Goal: Information Seeking & Learning: Learn about a topic

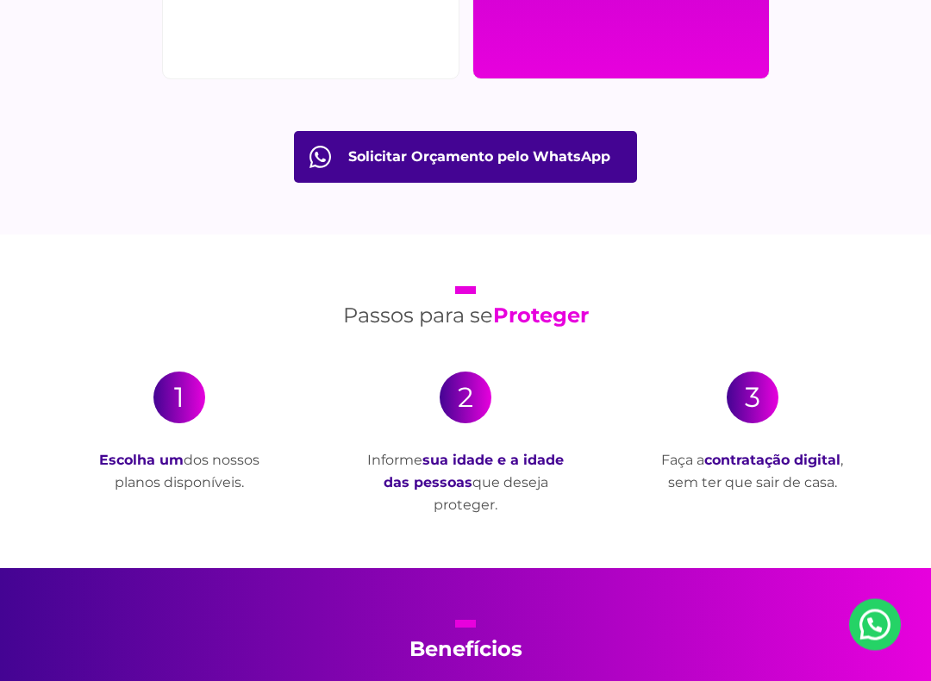
scroll to position [2867, 0]
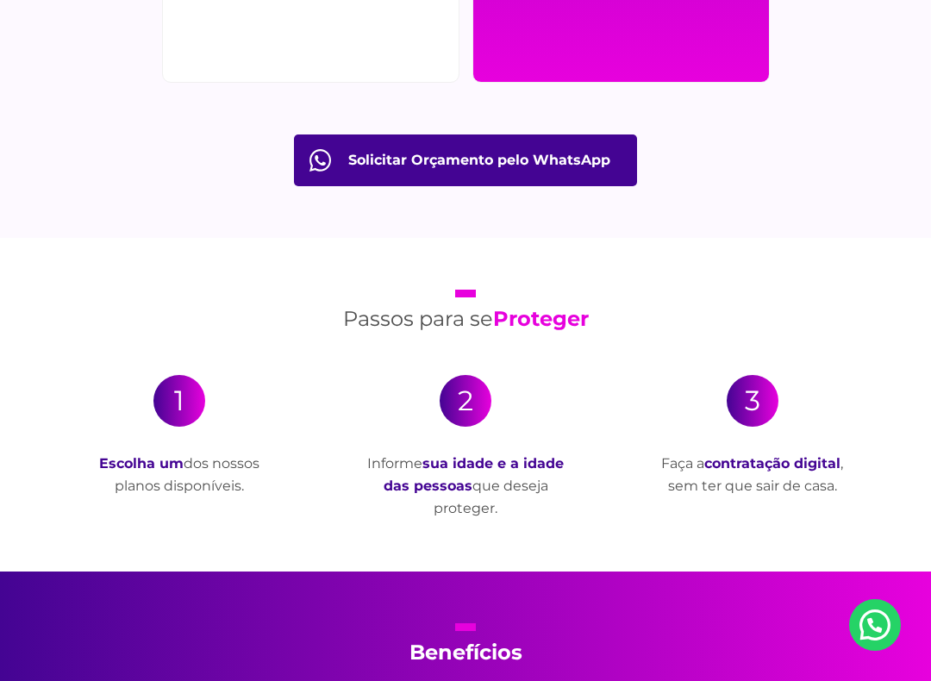
click at [172, 417] on div "1" at bounding box center [179, 401] width 52 height 52
click at [172, 385] on div "1" at bounding box center [179, 401] width 52 height 52
click at [141, 470] on strong "Escolha um" at bounding box center [141, 463] width 84 height 16
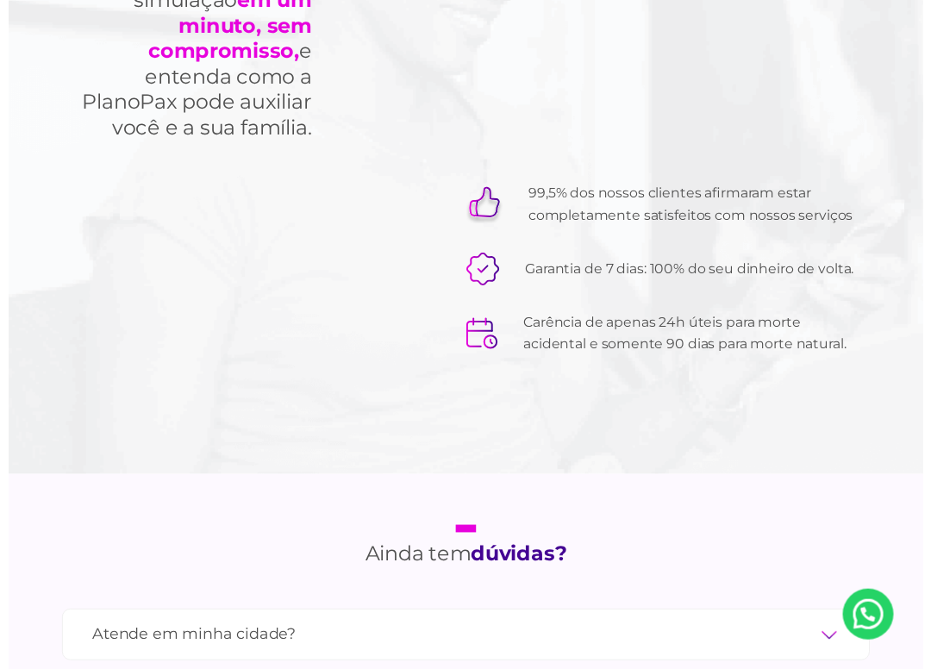
scroll to position [5274, 0]
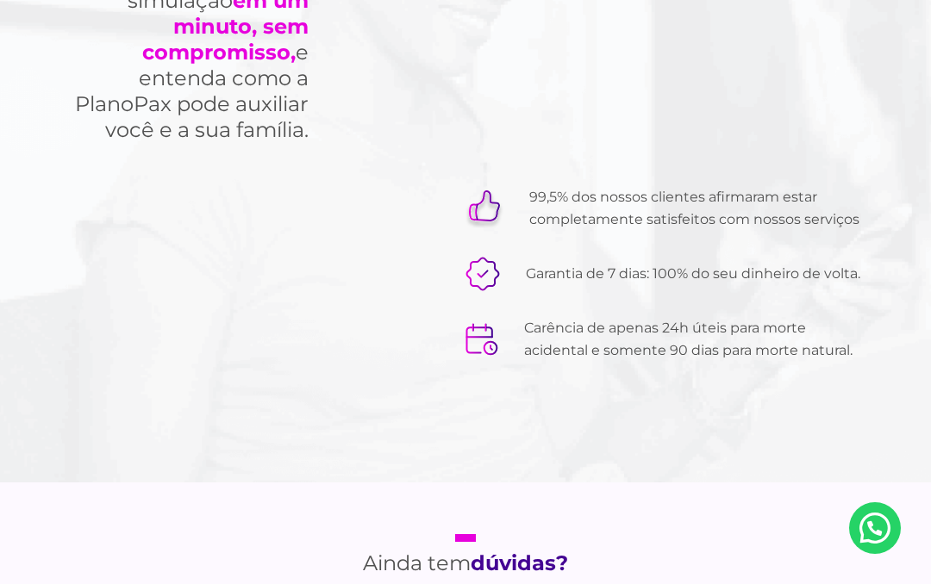
click at [872, 434] on div "Faça uma simulação em um minuto, sem compromisso, e entenda como a PlanoPax pod…" at bounding box center [465, 154] width 822 height 658
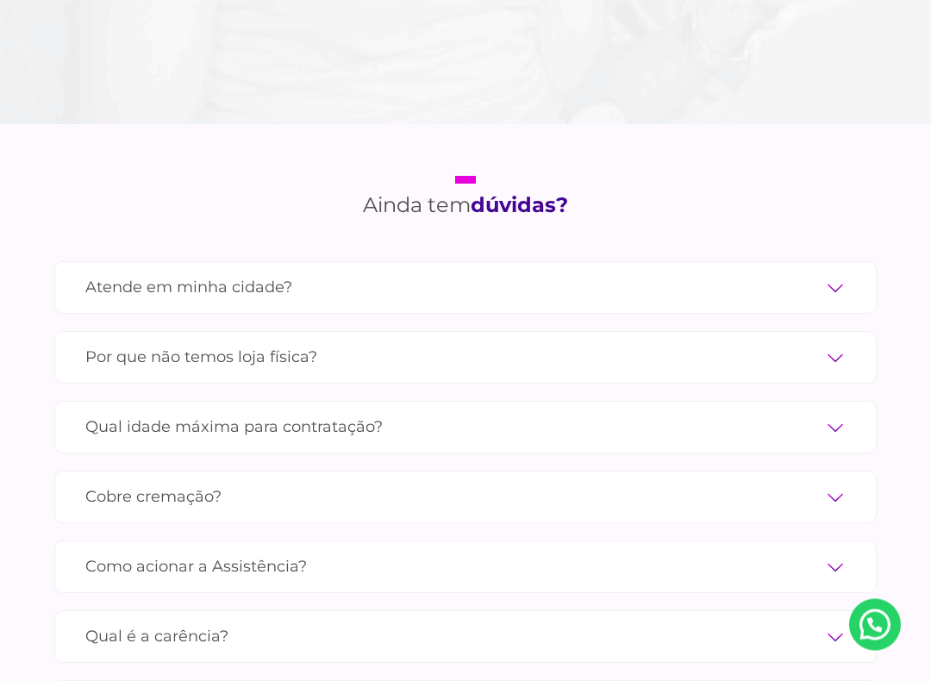
scroll to position [5633, 0]
click at [828, 272] on label "Atende em minha cidade?" at bounding box center [465, 287] width 760 height 30
click at [0, 0] on input "Atende em minha cidade?" at bounding box center [0, 0] width 0 height 0
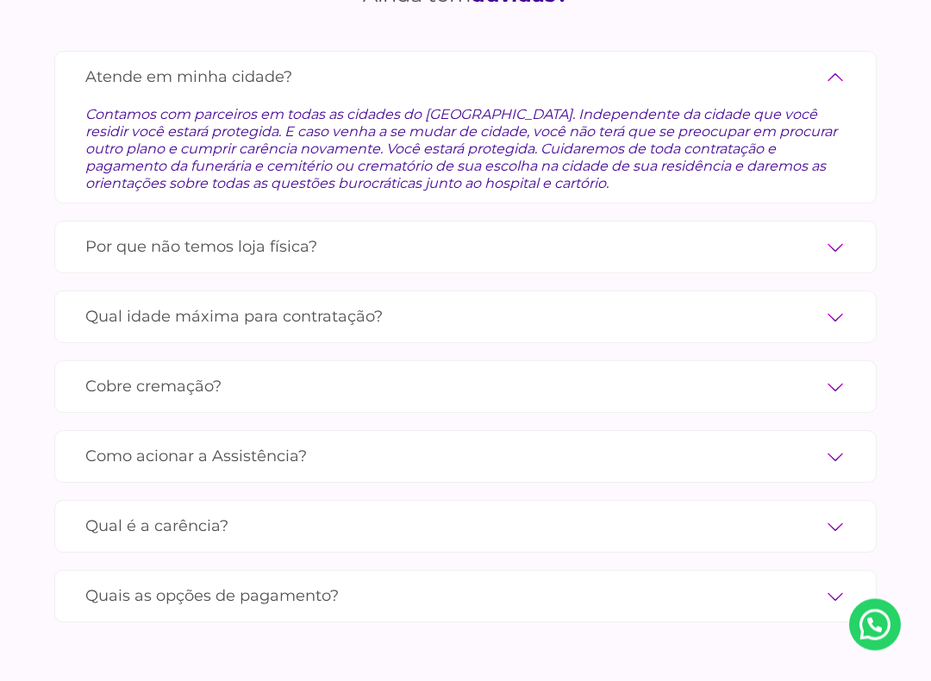
scroll to position [5846, 0]
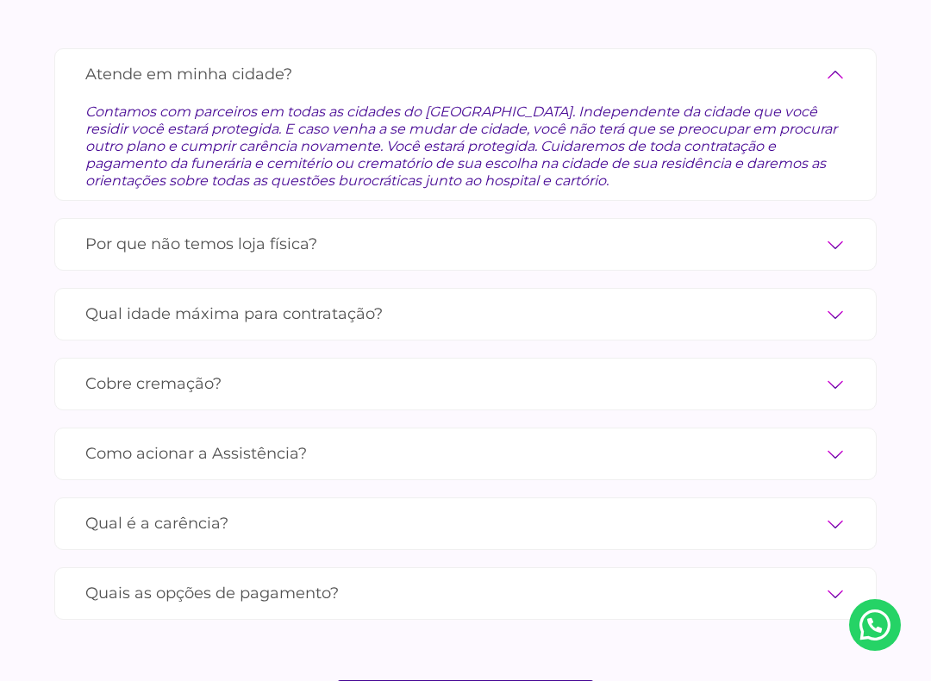
click at [837, 299] on label "Qual idade máxima para contratação?" at bounding box center [465, 314] width 760 height 30
click at [0, 0] on input "Qual idade máxima para contratação?" at bounding box center [0, 0] width 0 height 0
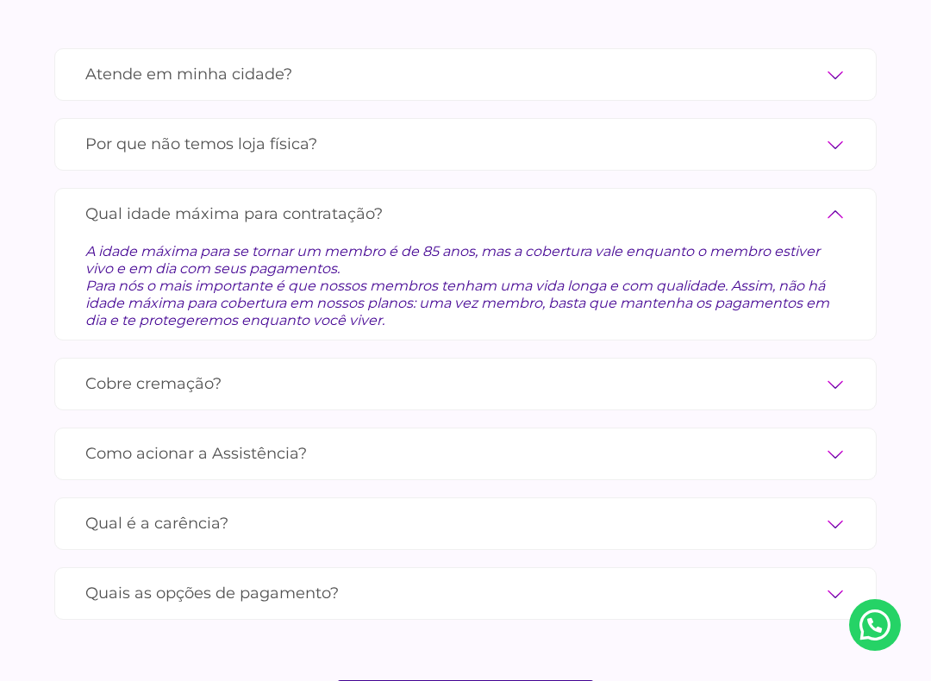
click at [829, 369] on label "Cobre cremação?" at bounding box center [465, 384] width 760 height 30
click at [0, 0] on input "Cobre cremação?" at bounding box center [0, 0] width 0 height 0
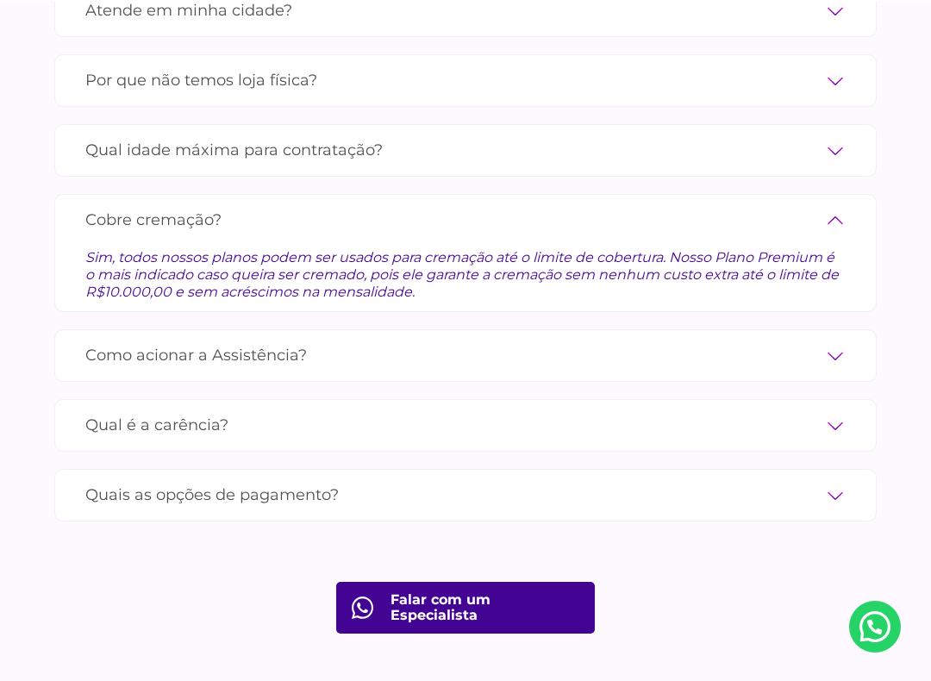
click at [835, 339] on label "Como acionar a Assistência?" at bounding box center [465, 354] width 760 height 30
click at [0, 0] on input "Como acionar a Assistência?" at bounding box center [0, 0] width 0 height 0
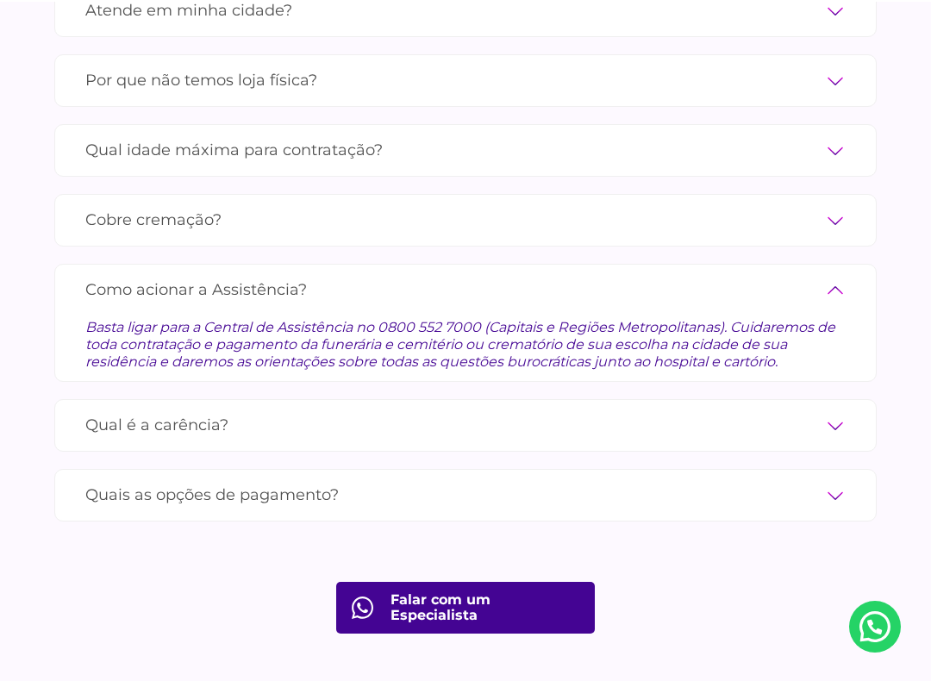
scroll to position [5910, 0]
click at [828, 410] on label "Qual é a carência?" at bounding box center [465, 425] width 760 height 30
click at [0, 0] on input "Qual é a carência?" at bounding box center [0, 0] width 0 height 0
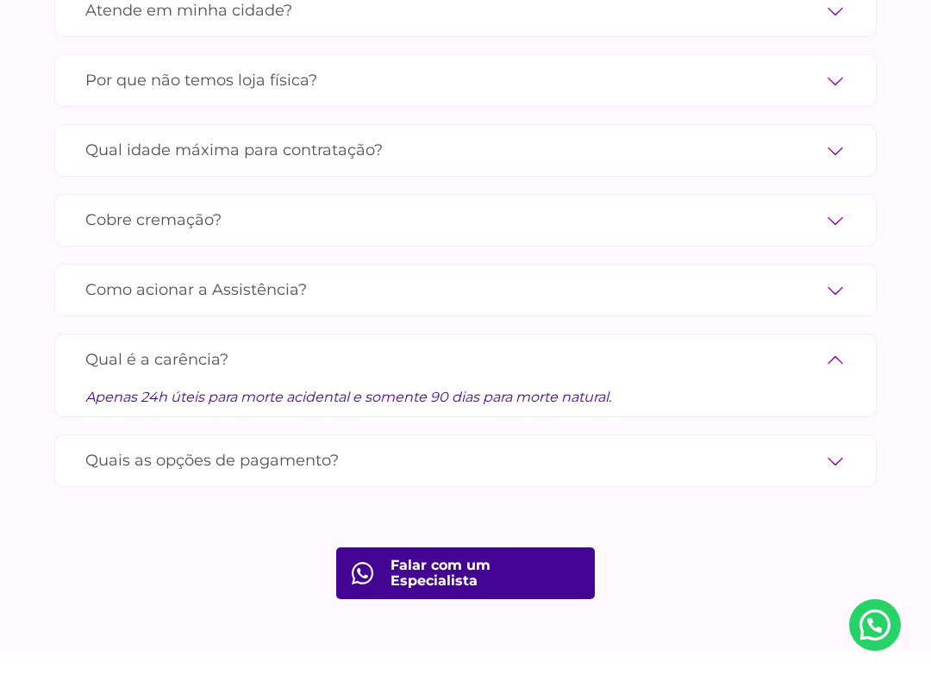
click at [835, 446] on label "Quais as opções de pagamento?" at bounding box center [465, 461] width 760 height 30
click at [0, 0] on input "Quais as opções de pagamento?" at bounding box center [0, 0] width 0 height 0
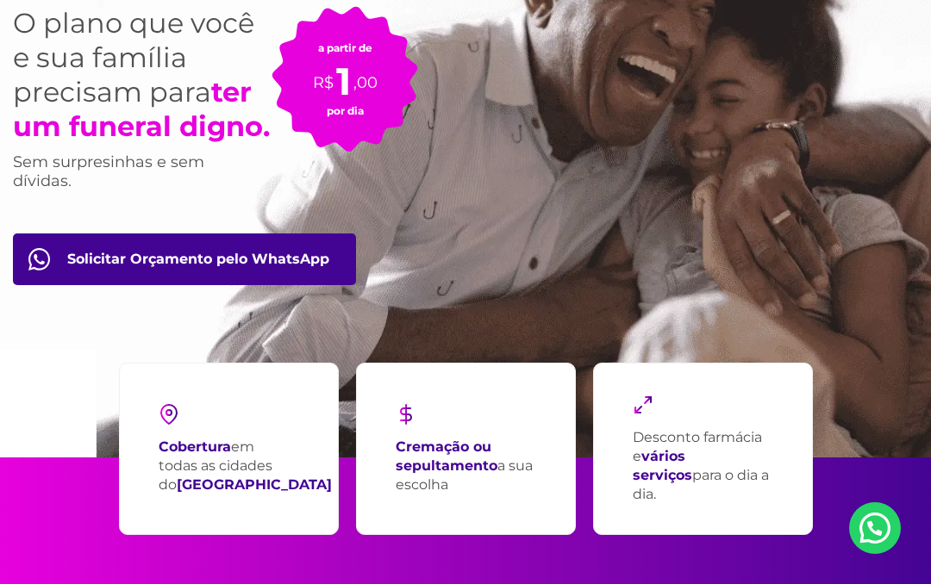
scroll to position [0, 0]
